Goal: Information Seeking & Learning: Check status

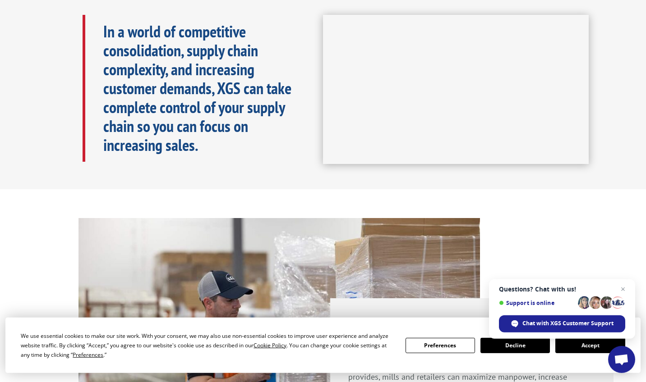
scroll to position [584, 0]
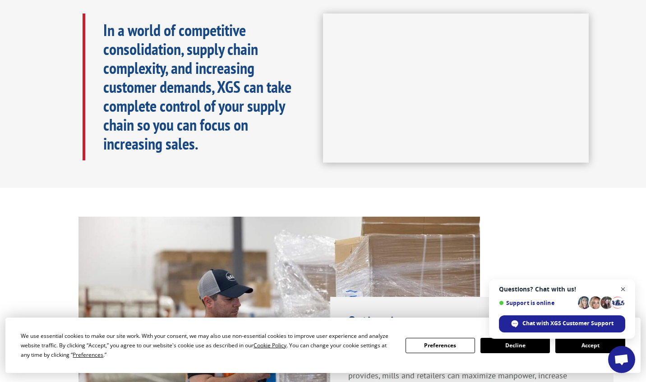
click at [622, 286] on span "Open chat" at bounding box center [622, 289] width 11 height 11
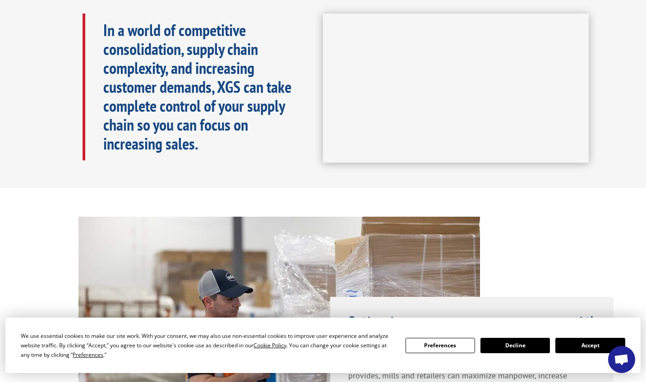
click at [594, 346] on button "Accept" at bounding box center [589, 345] width 69 height 15
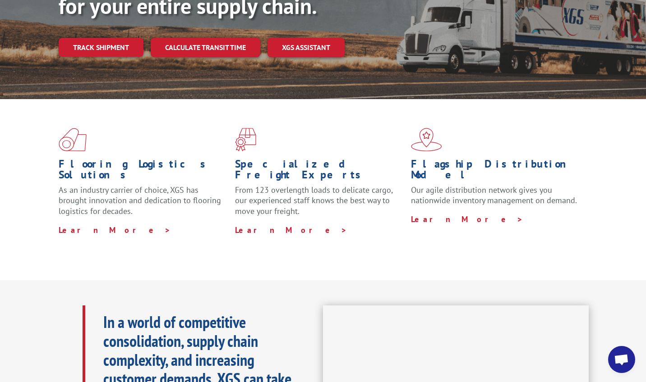
scroll to position [0, 0]
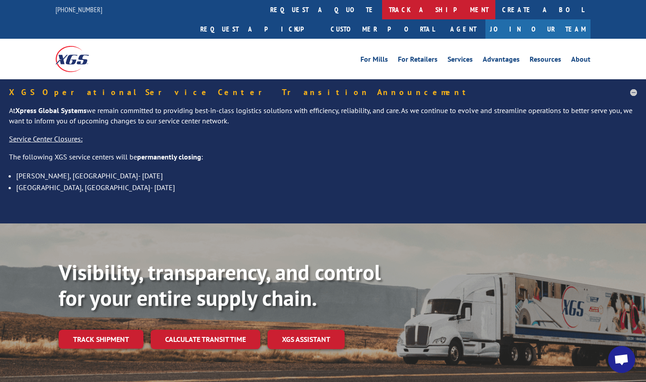
click at [382, 8] on link "track a shipment" at bounding box center [438, 9] width 113 height 19
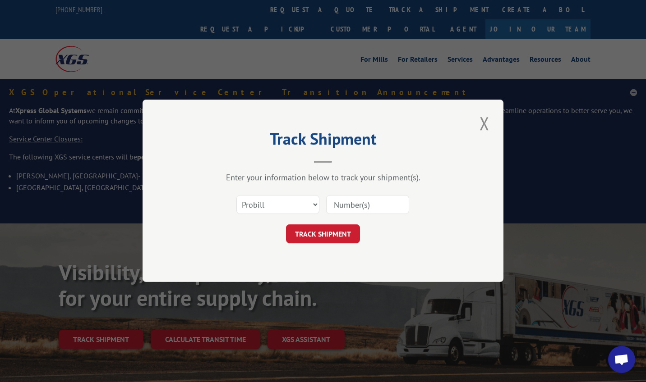
click at [359, 208] on input at bounding box center [367, 205] width 83 height 19
paste input "17408523"
type input "17408523"
click at [354, 239] on button "TRACK SHIPMENT" at bounding box center [323, 234] width 74 height 19
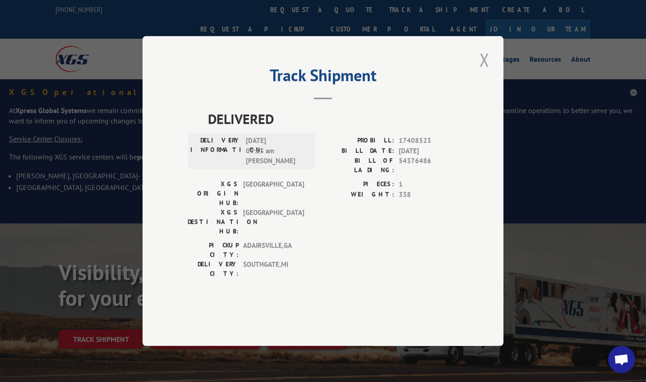
click at [483, 72] on button "Close modal" at bounding box center [484, 59] width 15 height 25
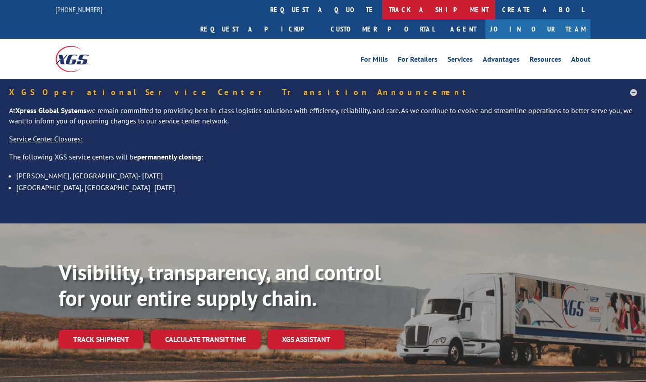
click at [382, 10] on link "track a shipment" at bounding box center [438, 9] width 113 height 19
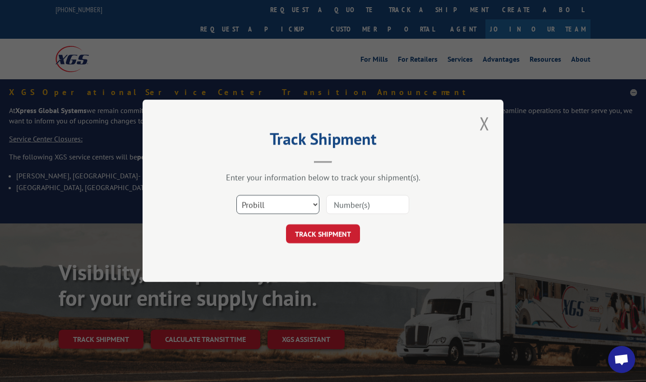
click at [236, 196] on select "Select category... Probill BOL PO" at bounding box center [277, 205] width 83 height 19
select select "bol"
click option "BOL" at bounding box center [0, 0] width 0 height 0
click at [360, 199] on input at bounding box center [367, 205] width 83 height 19
paste input "17408523"
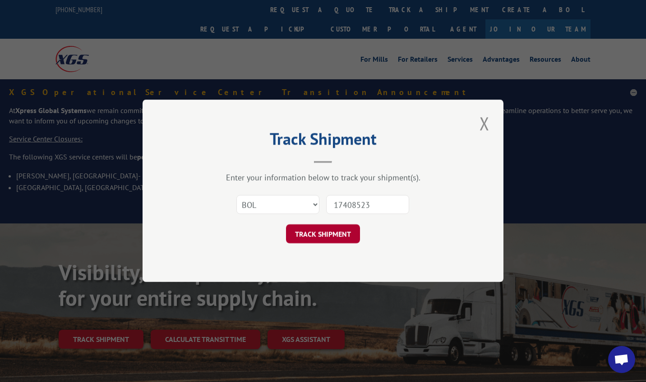
type input "17408523"
click at [345, 241] on button "TRACK SHIPMENT" at bounding box center [323, 234] width 74 height 19
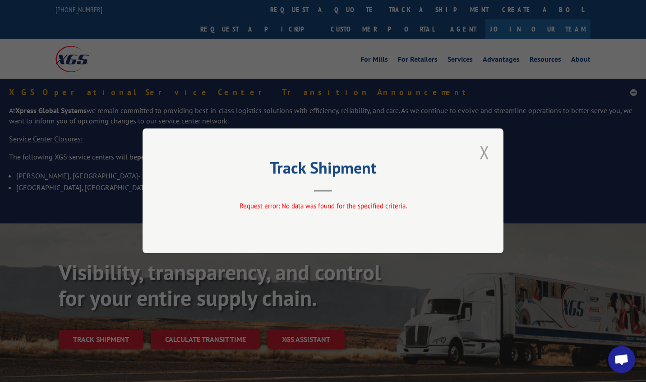
click at [482, 150] on button "Close modal" at bounding box center [484, 152] width 15 height 25
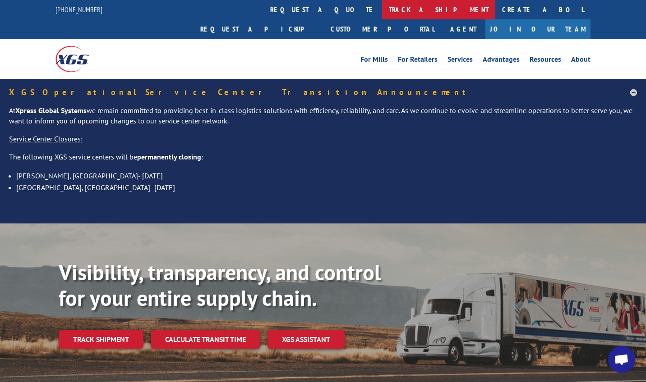
click at [382, 7] on link "track a shipment" at bounding box center [438, 9] width 113 height 19
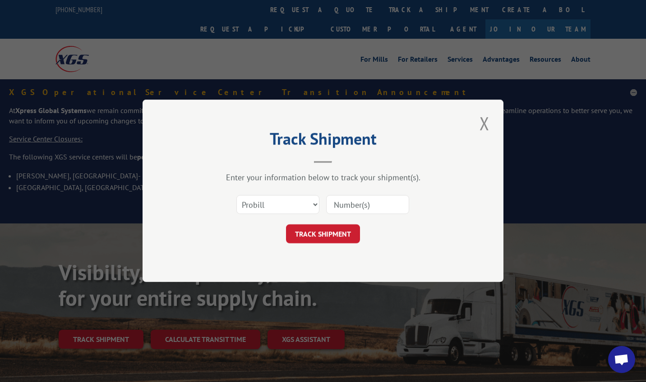
click at [267, 223] on form "Select category... Probill BOL PO TRACK SHIPMENT" at bounding box center [323, 217] width 271 height 54
select select "po"
click option "PO" at bounding box center [0, 0] width 0 height 0
drag, startPoint x: 357, startPoint y: 206, endPoint x: 362, endPoint y: 208, distance: 5.3
click at [358, 206] on input at bounding box center [367, 205] width 83 height 19
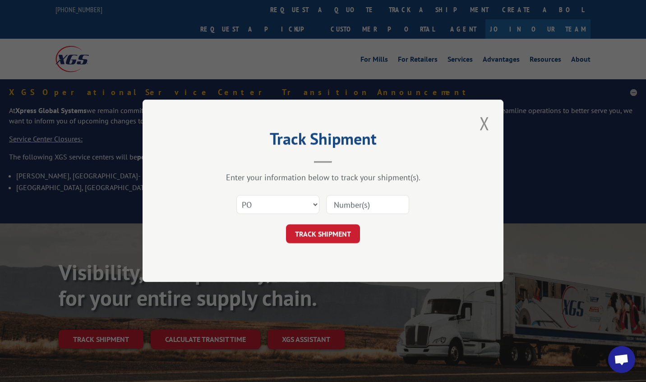
paste input "17408523"
click at [336, 205] on input "17408523" at bounding box center [367, 205] width 83 height 19
type input "17408523"
click at [317, 240] on button "TRACK SHIPMENT" at bounding box center [323, 234] width 74 height 19
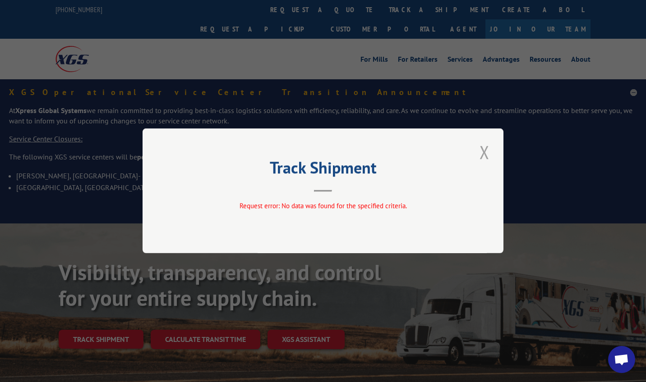
click at [488, 151] on button "Close modal" at bounding box center [484, 152] width 15 height 25
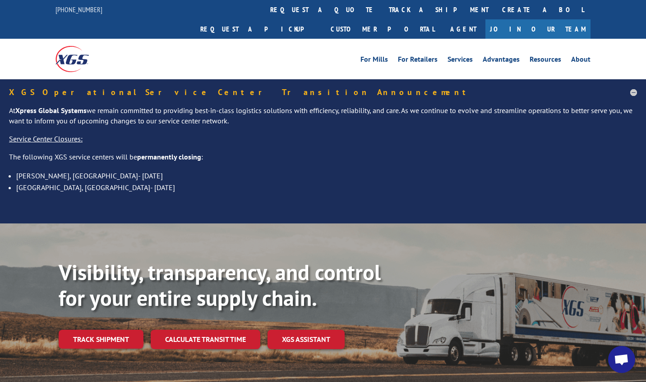
click at [382, 11] on link "track a shipment" at bounding box center [438, 9] width 113 height 19
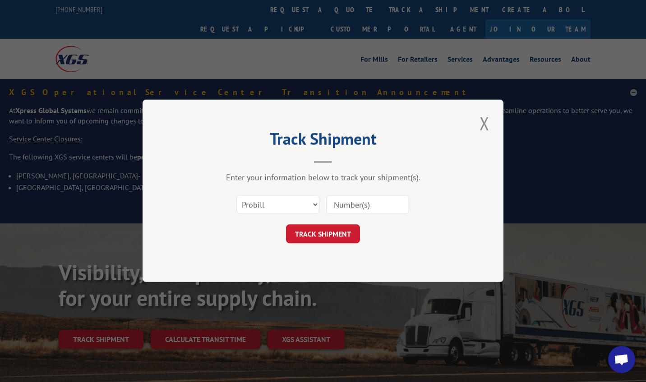
click at [293, 223] on form "Select category... Probill BOL PO TRACK SHIPMENT" at bounding box center [323, 217] width 271 height 54
drag, startPoint x: 288, startPoint y: 212, endPoint x: 361, endPoint y: 207, distance: 73.3
click at [354, 214] on input at bounding box center [367, 205] width 83 height 19
click at [361, 207] on input at bounding box center [367, 205] width 83 height 19
paste input "17408523"
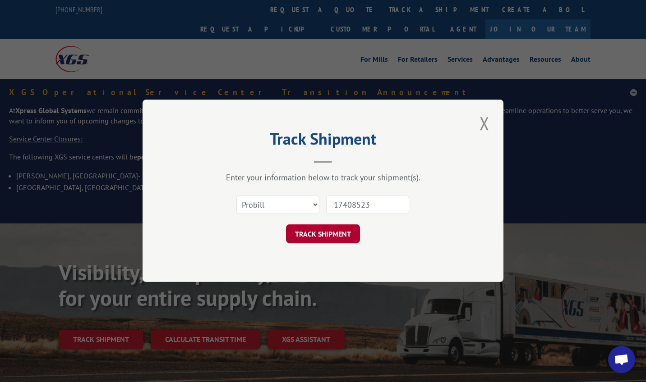
type input "17408523"
click at [344, 244] on button "TRACK SHIPMENT" at bounding box center [323, 234] width 74 height 19
